Goal: Information Seeking & Learning: Find specific fact

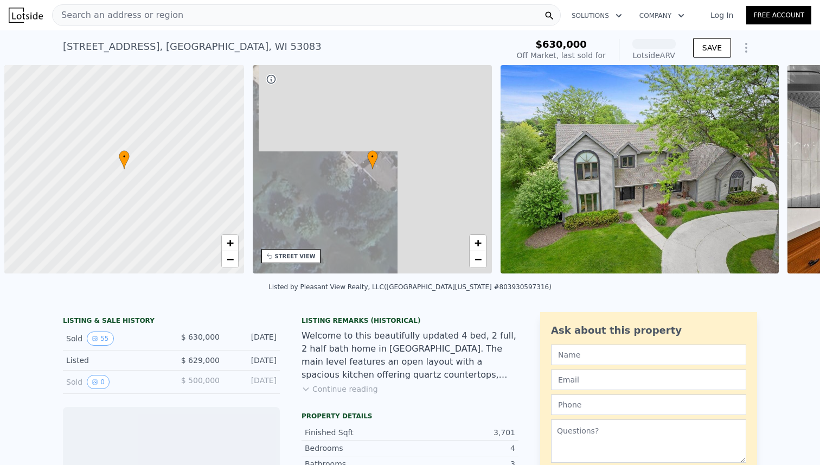
scroll to position [0, 4]
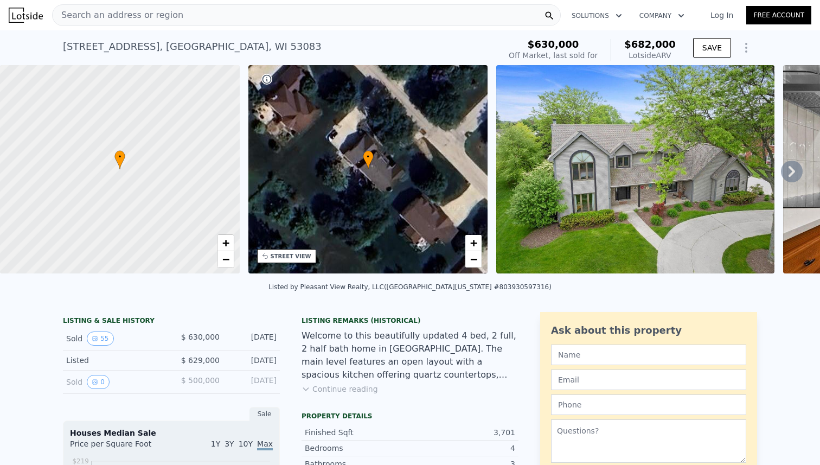
click at [606, 185] on img at bounding box center [635, 169] width 278 height 208
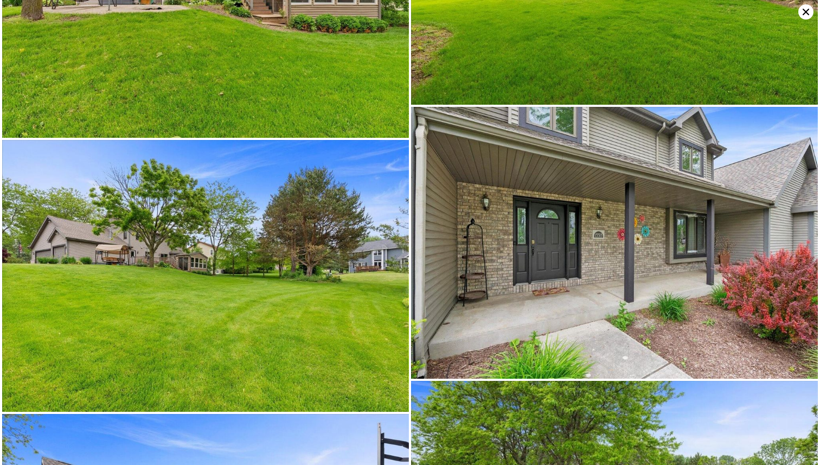
scroll to position [5471, 0]
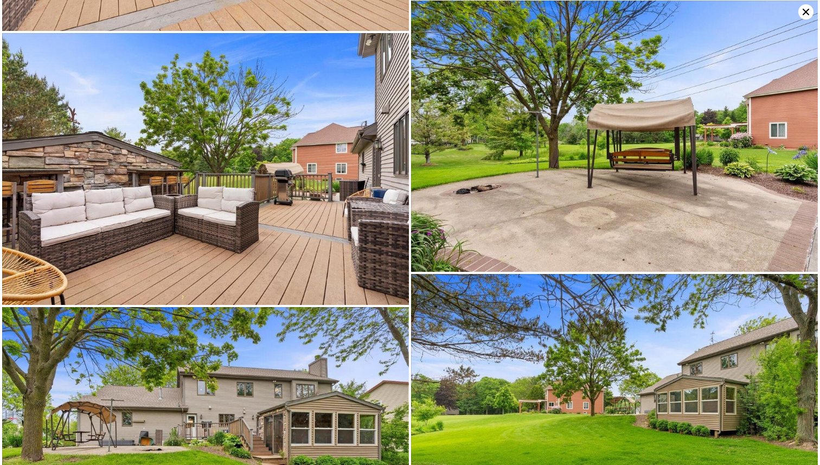
click at [803, 18] on icon at bounding box center [805, 11] width 15 height 15
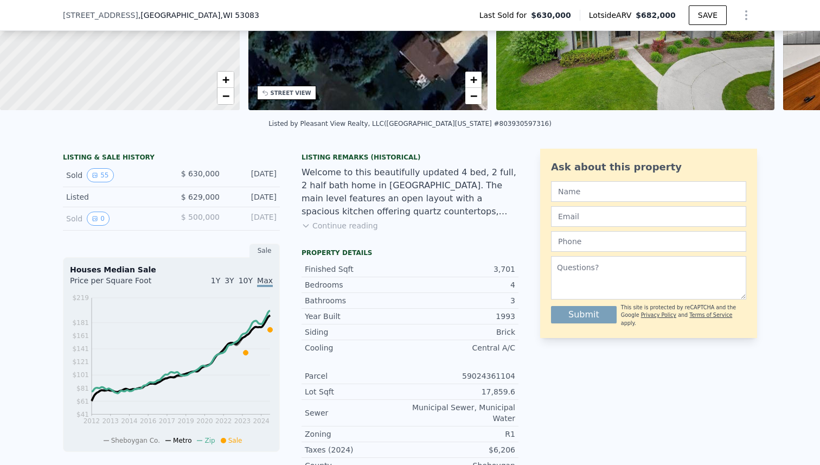
scroll to position [184, 0]
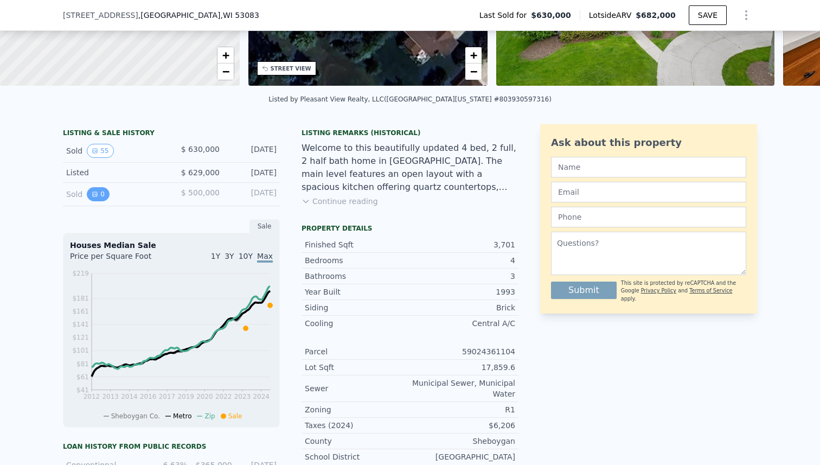
click at [100, 195] on button "0" at bounding box center [98, 194] width 23 height 14
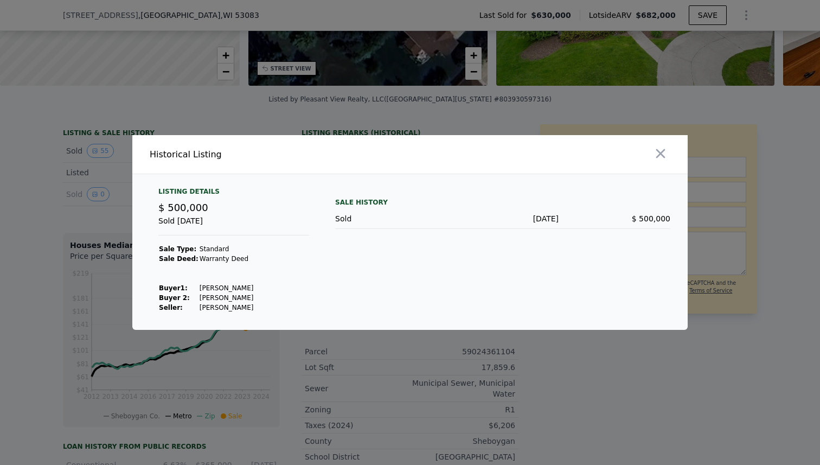
drag, startPoint x: 194, startPoint y: 307, endPoint x: 240, endPoint y: 307, distance: 46.6
click at [240, 307] on tr "Seller : [PERSON_NAME]" at bounding box center [205, 307] width 95 height 10
copy tr "[PERSON_NAME]"
click at [658, 152] on icon "button" at bounding box center [660, 153] width 9 height 9
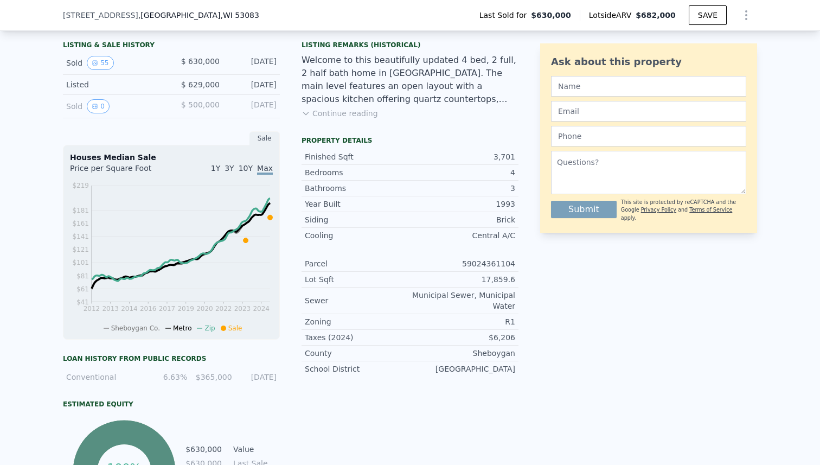
scroll to position [273, 0]
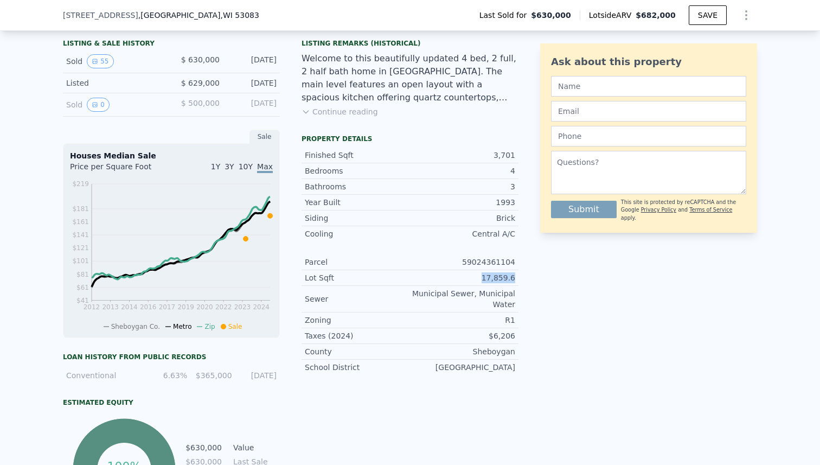
drag, startPoint x: 486, startPoint y: 274, endPoint x: 518, endPoint y: 274, distance: 32.0
click at [518, 274] on div "Lot Sqft 17,859.6" at bounding box center [409, 278] width 217 height 16
copy div "17,859.6"
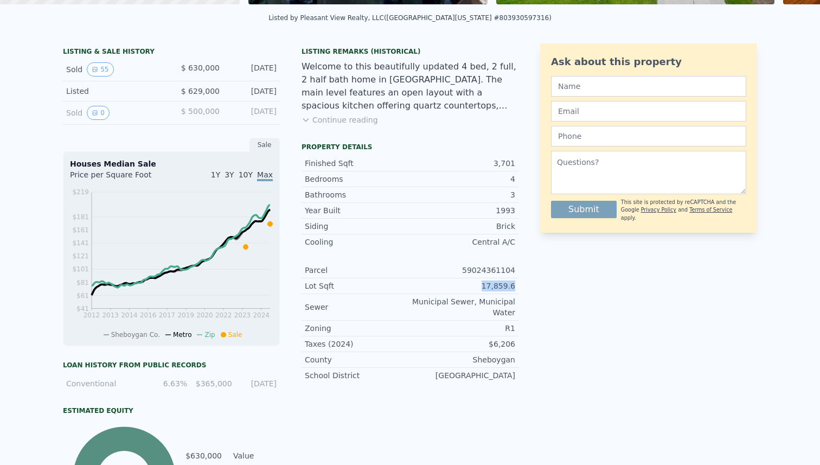
scroll to position [0, 0]
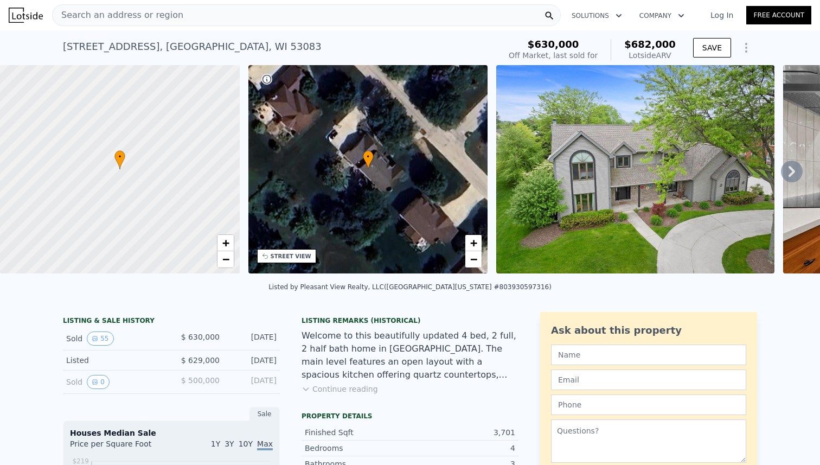
click at [363, 387] on button "Continue reading" at bounding box center [339, 388] width 76 height 11
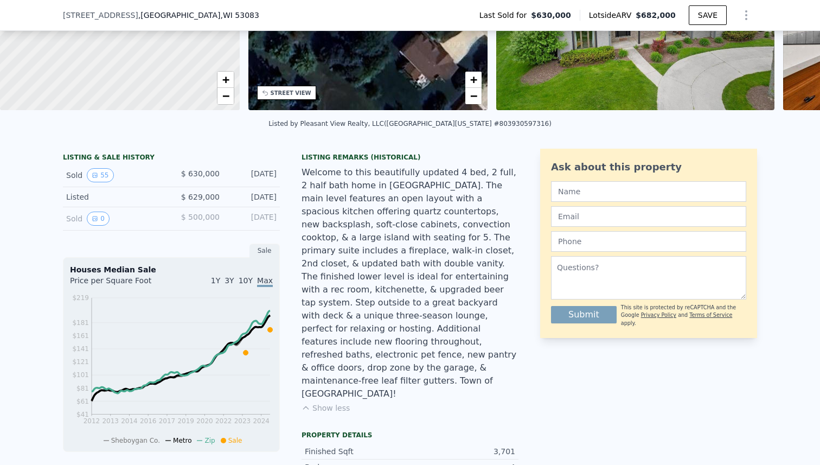
scroll to position [170, 0]
